Goal: Task Accomplishment & Management: Use online tool/utility

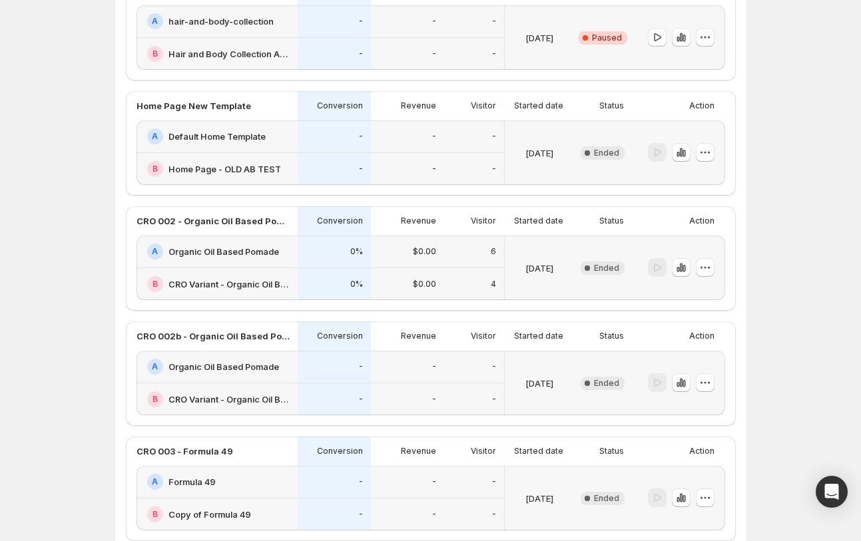
scroll to position [858, 0]
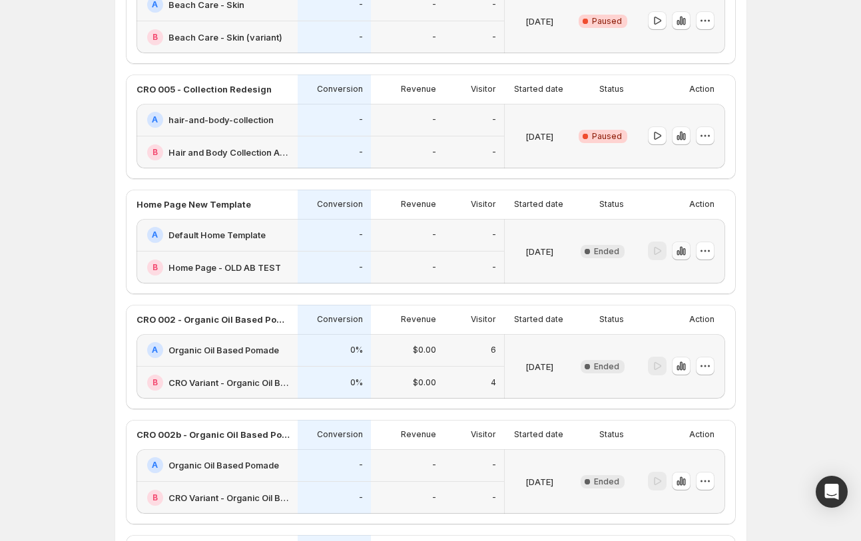
click at [620, 254] on icon "button" at bounding box center [680, 251] width 3 height 9
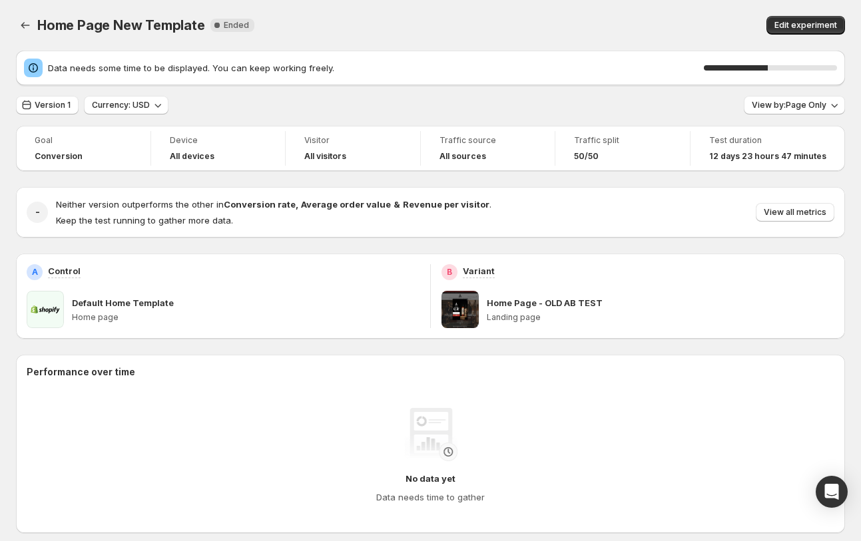
click at [620, 156] on span "12 days 23 hours 47 minutes" at bounding box center [767, 156] width 117 height 11
click at [46, 101] on span "Version 1" at bounding box center [53, 105] width 36 height 11
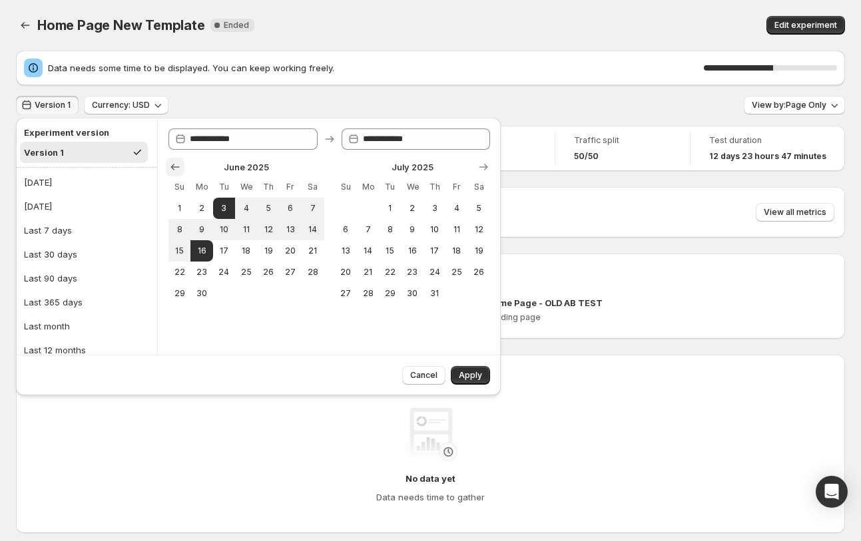
click at [172, 167] on icon "Show previous month, May 2025" at bounding box center [175, 167] width 9 height 7
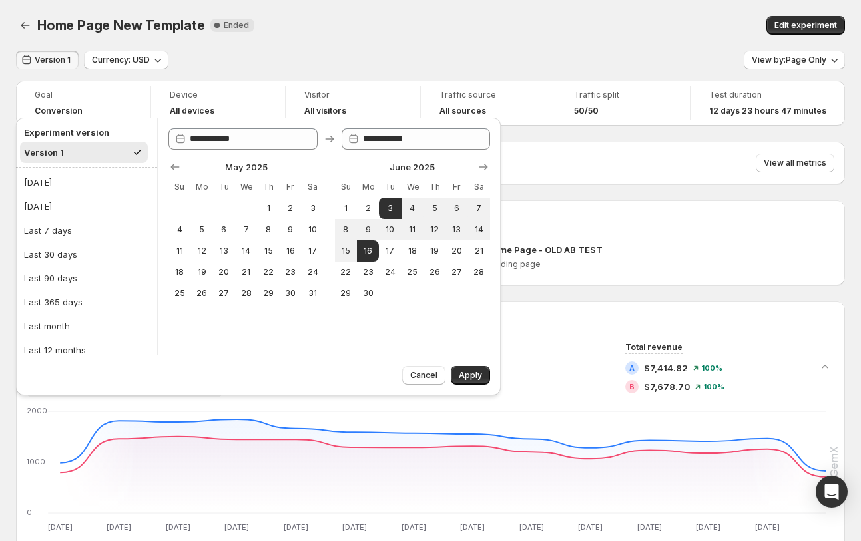
click at [405, 16] on div "Home Page New Template New Complete Ended" at bounding box center [269, 25] width 465 height 19
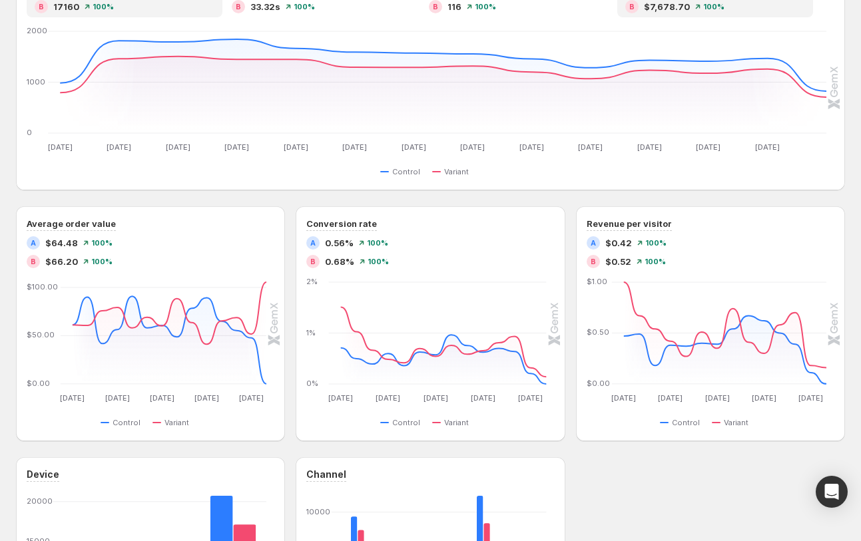
scroll to position [382, 0]
